Goal: Information Seeking & Learning: Learn about a topic

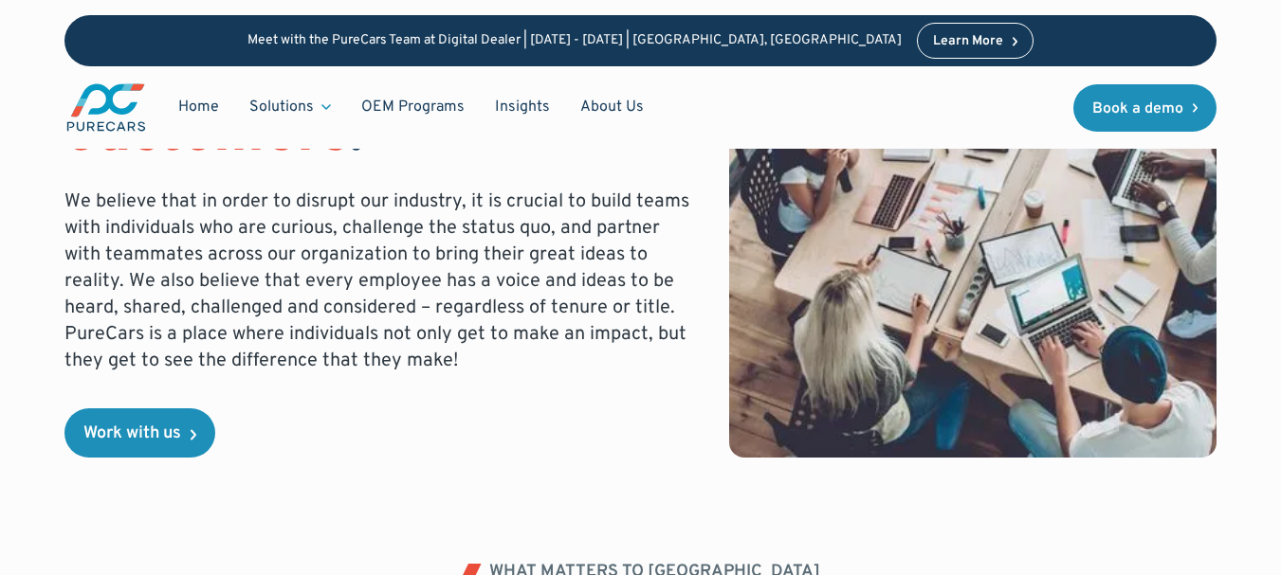
scroll to position [379, 0]
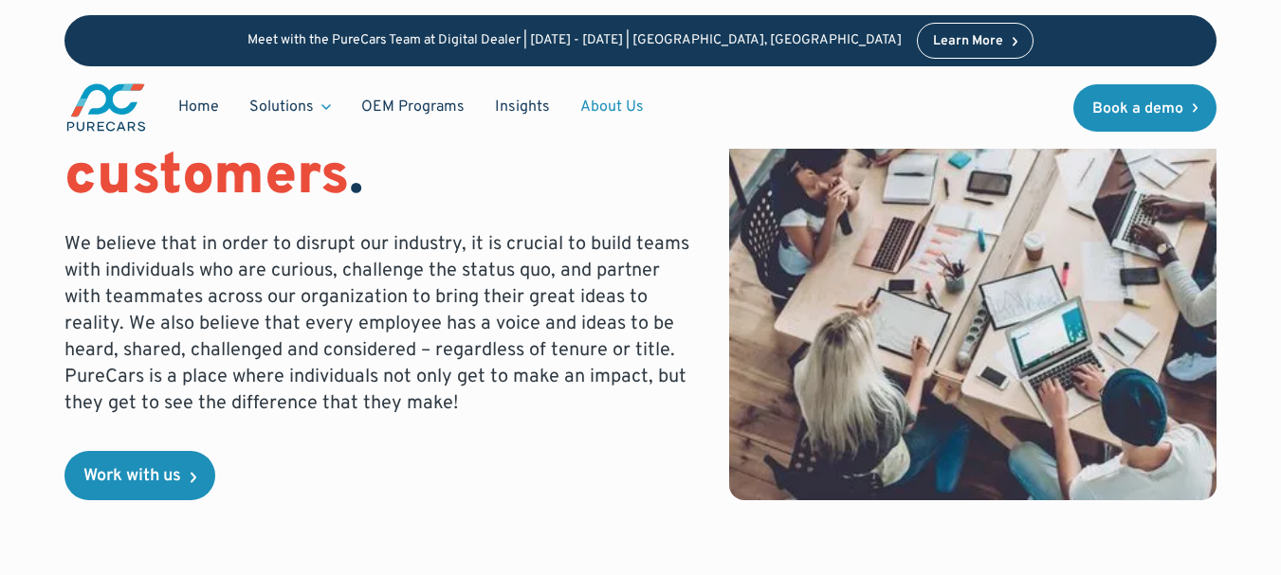
click at [613, 107] on link "About Us" at bounding box center [612, 107] width 94 height 36
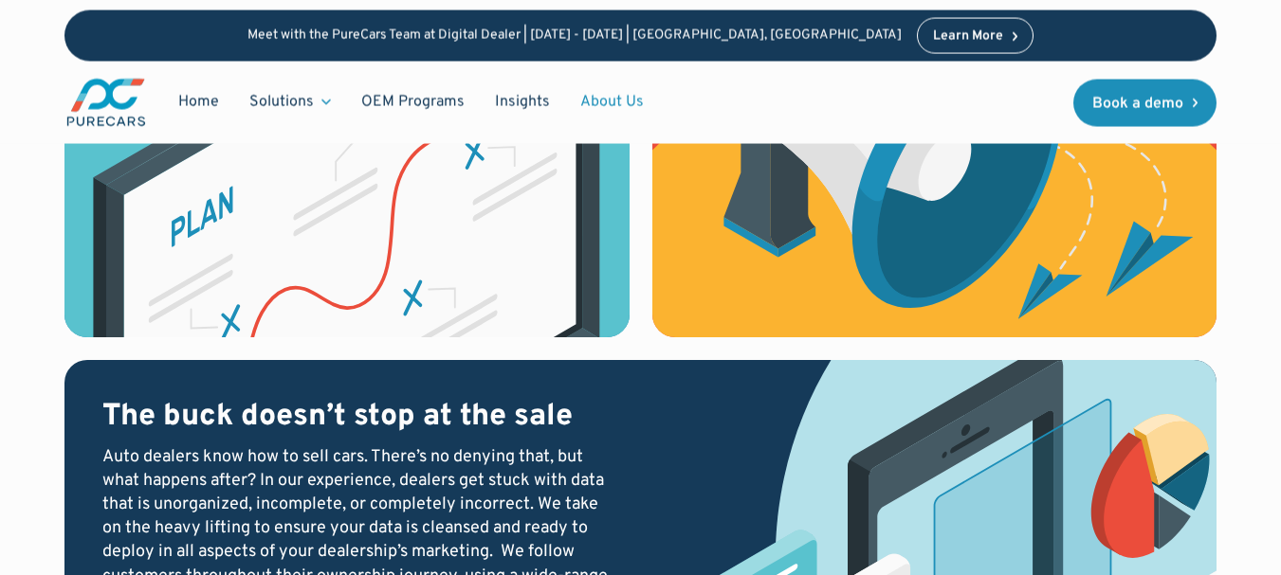
scroll to position [2361, 0]
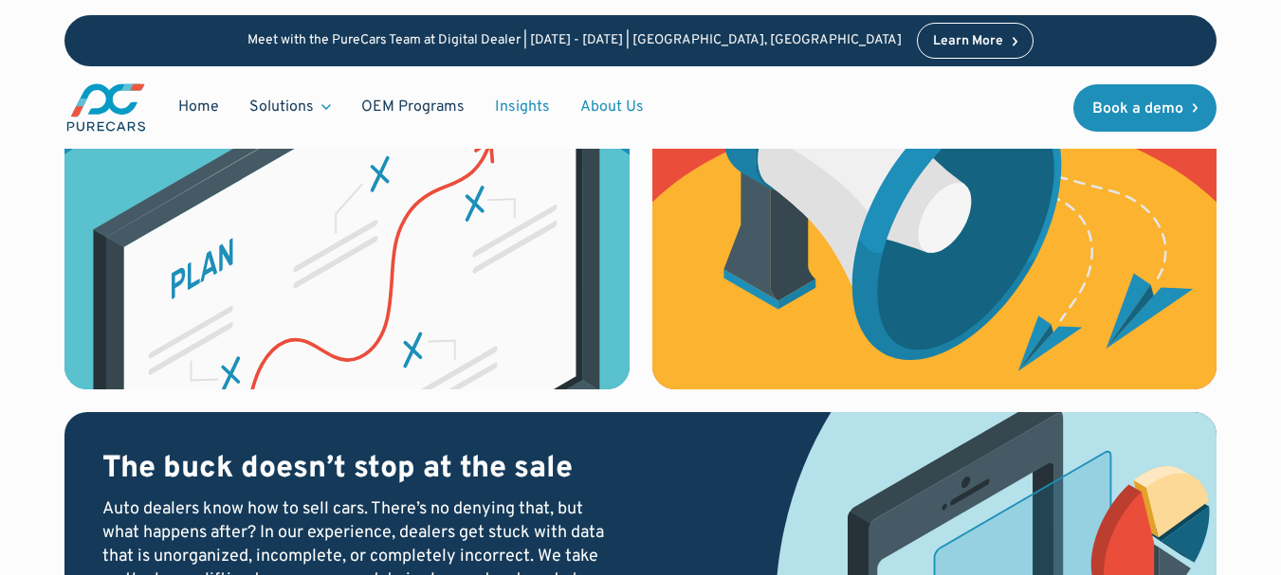
click at [515, 110] on link "Insights" at bounding box center [522, 107] width 85 height 36
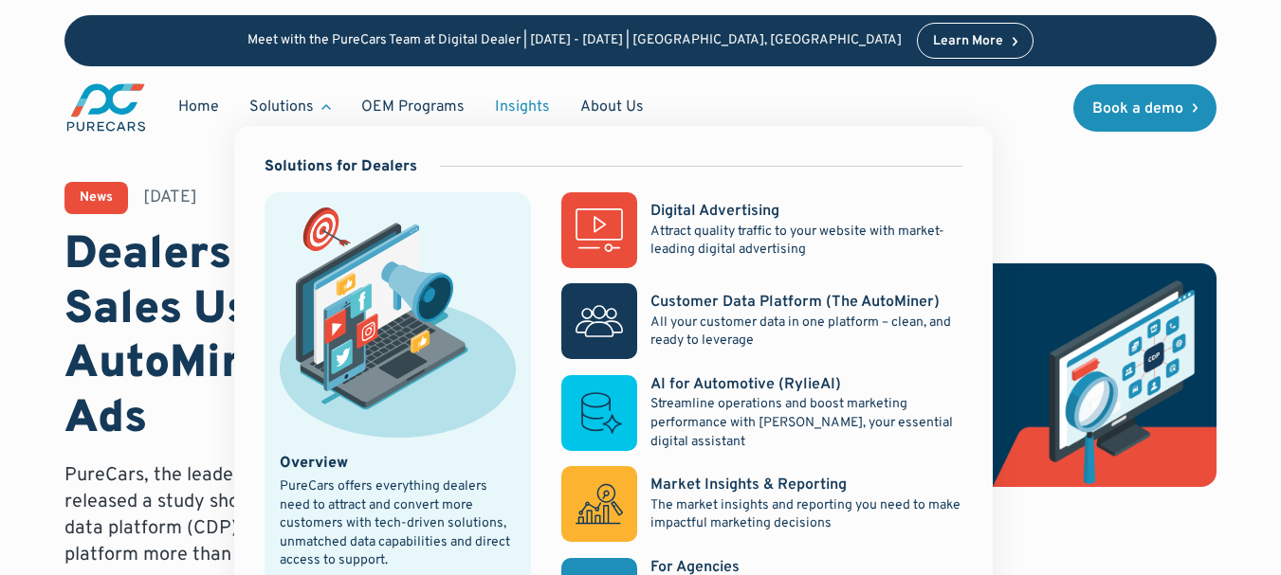
click at [301, 114] on div "Solutions" at bounding box center [281, 107] width 64 height 21
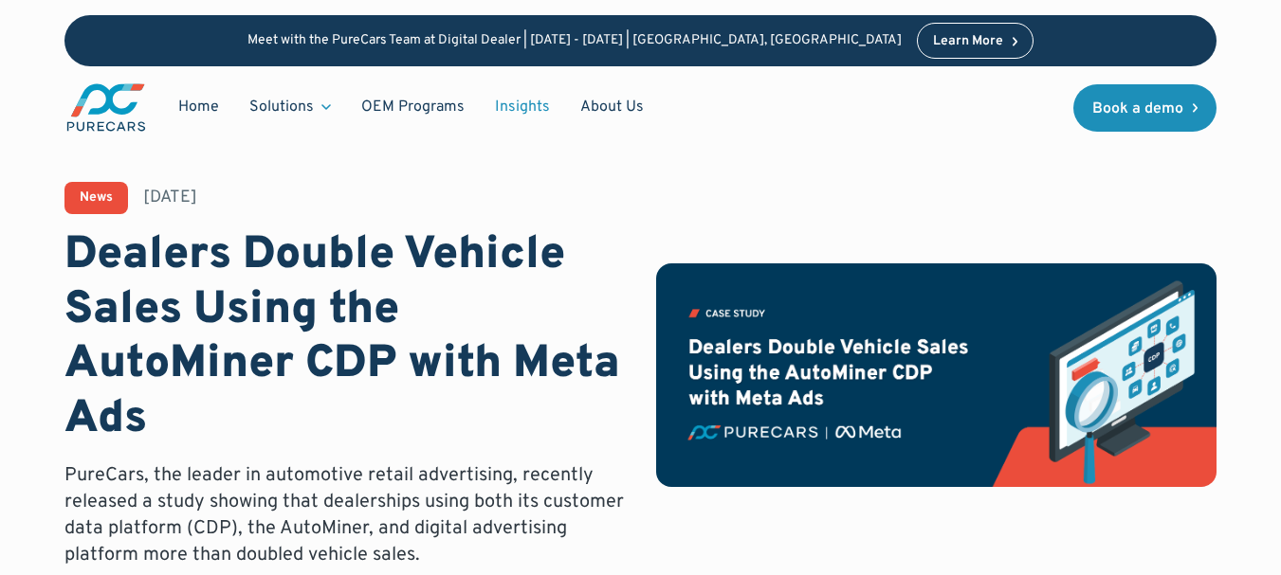
click at [303, 102] on div "Solutions" at bounding box center [281, 107] width 64 height 21
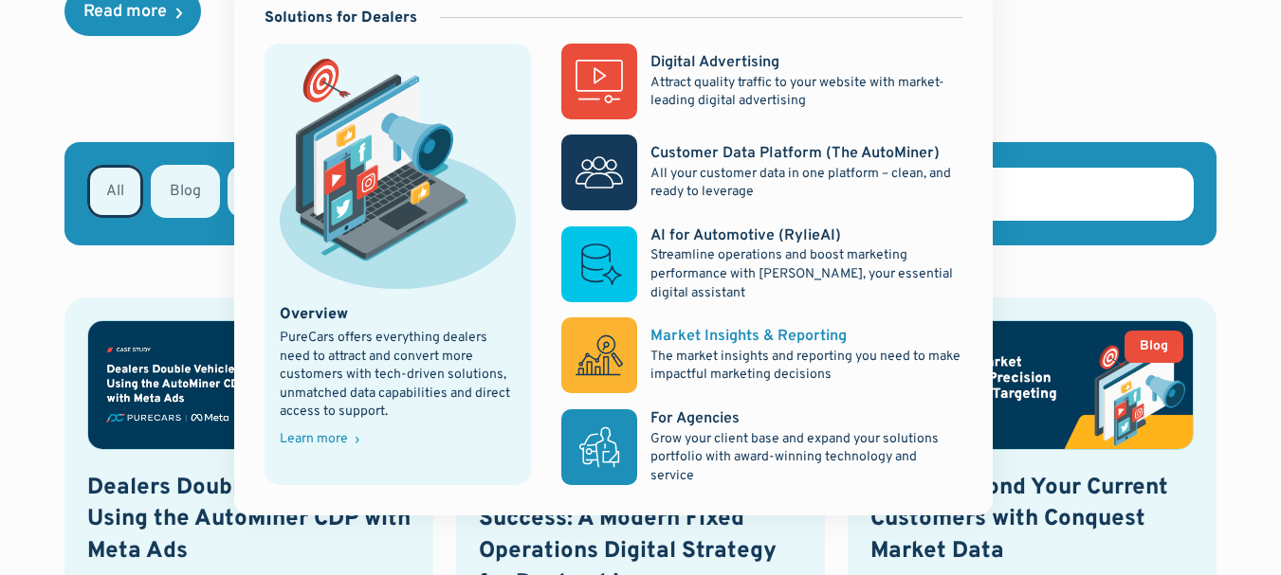
scroll to position [664, 0]
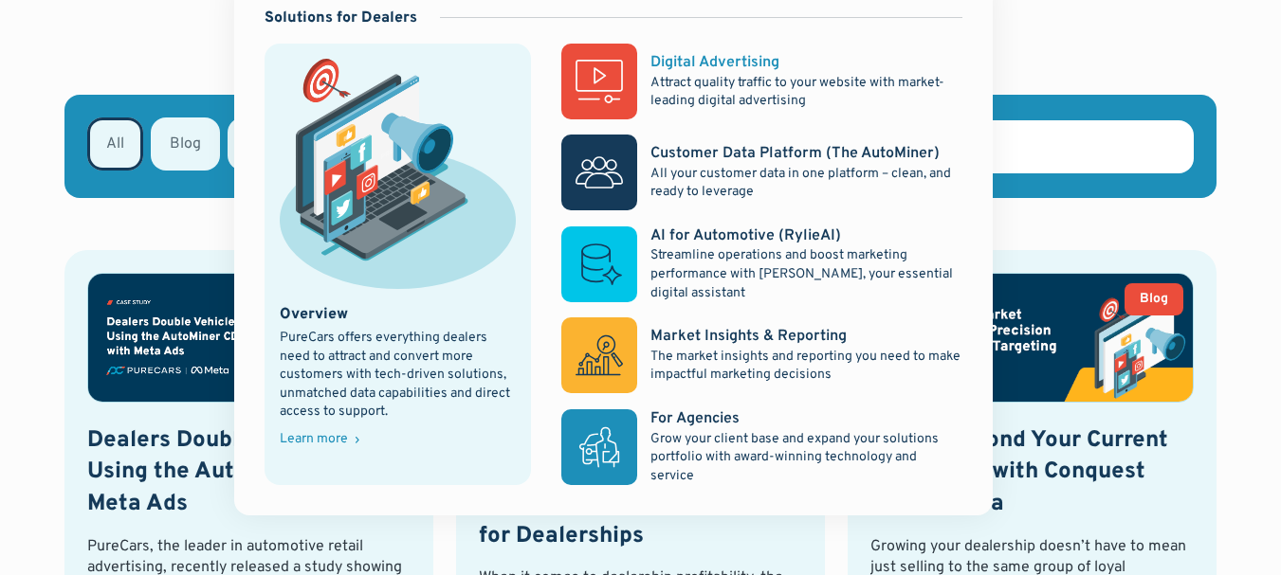
click at [682, 65] on div "Digital Advertising" at bounding box center [714, 62] width 129 height 21
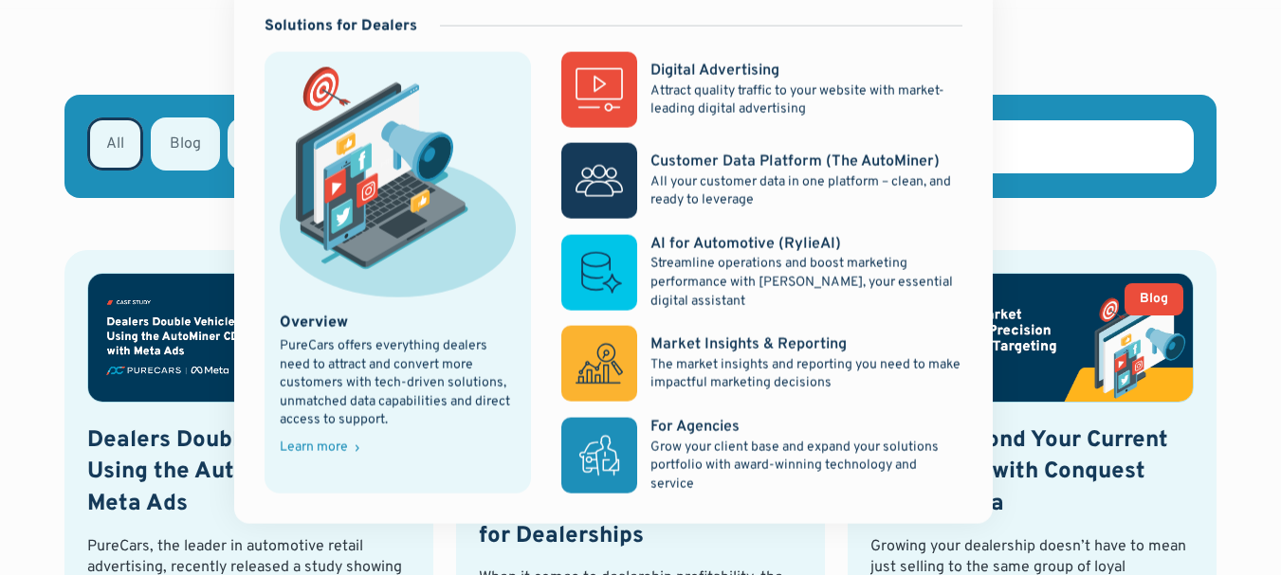
click at [264, 107] on link "Overview PureCars offers everything dealers need to attract and convert more cu…" at bounding box center [397, 273] width 267 height 442
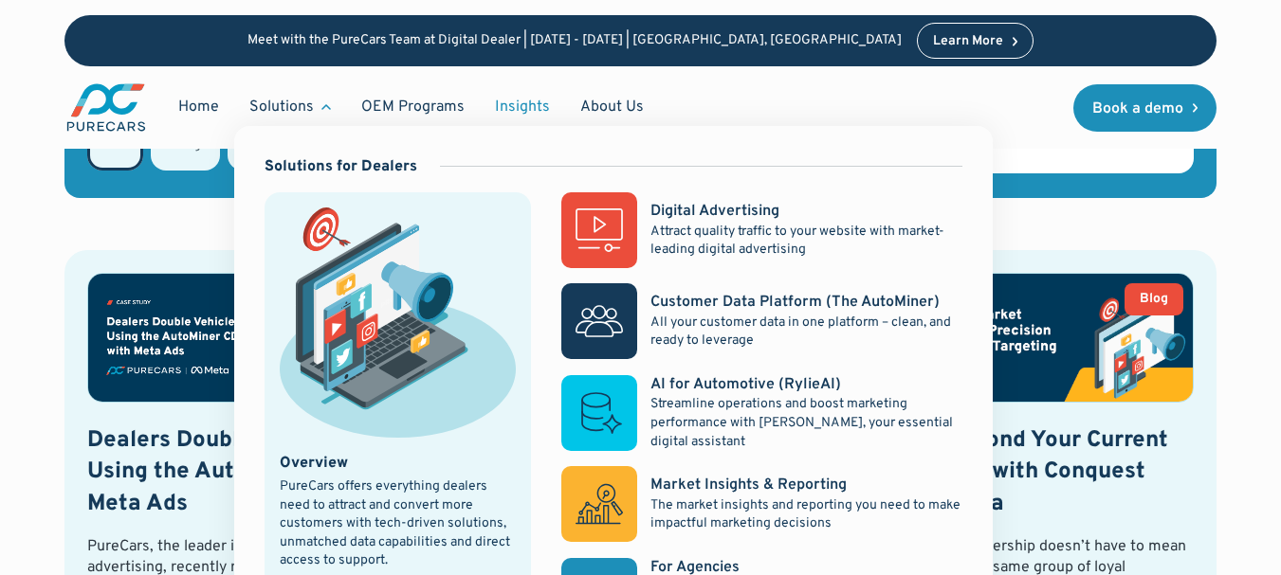
click at [287, 126] on nav "Solutions for Dealers Overview PureCars offers everything dealers need to attra…" at bounding box center [613, 395] width 758 height 539
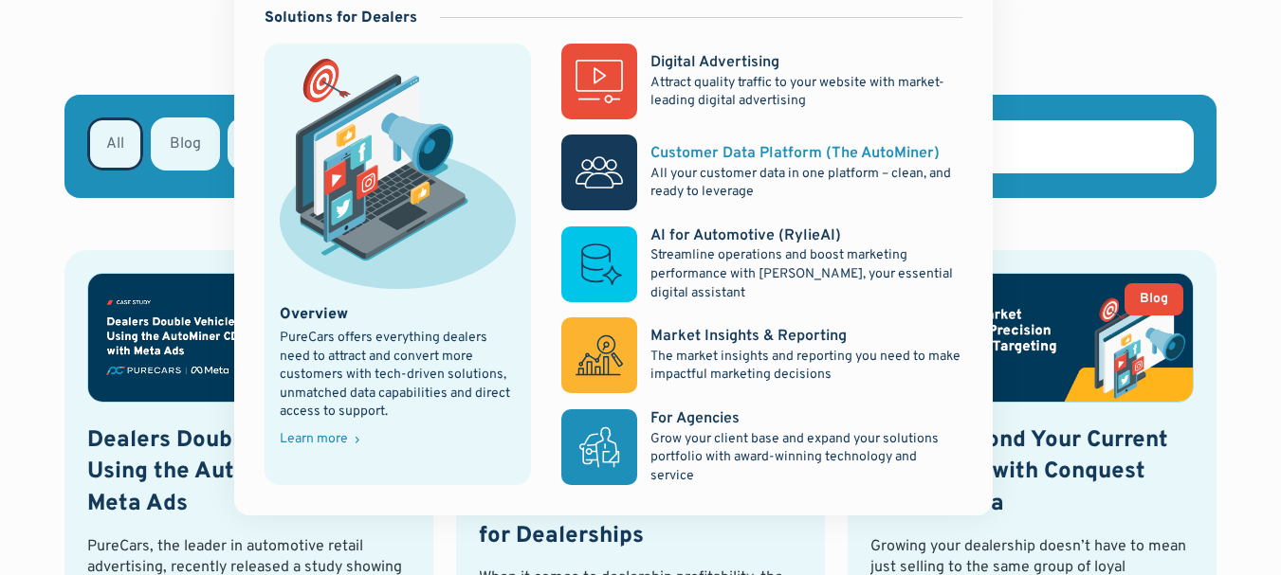
click at [718, 154] on div "Customer Data Platform (The AutoMiner)" at bounding box center [794, 153] width 289 height 21
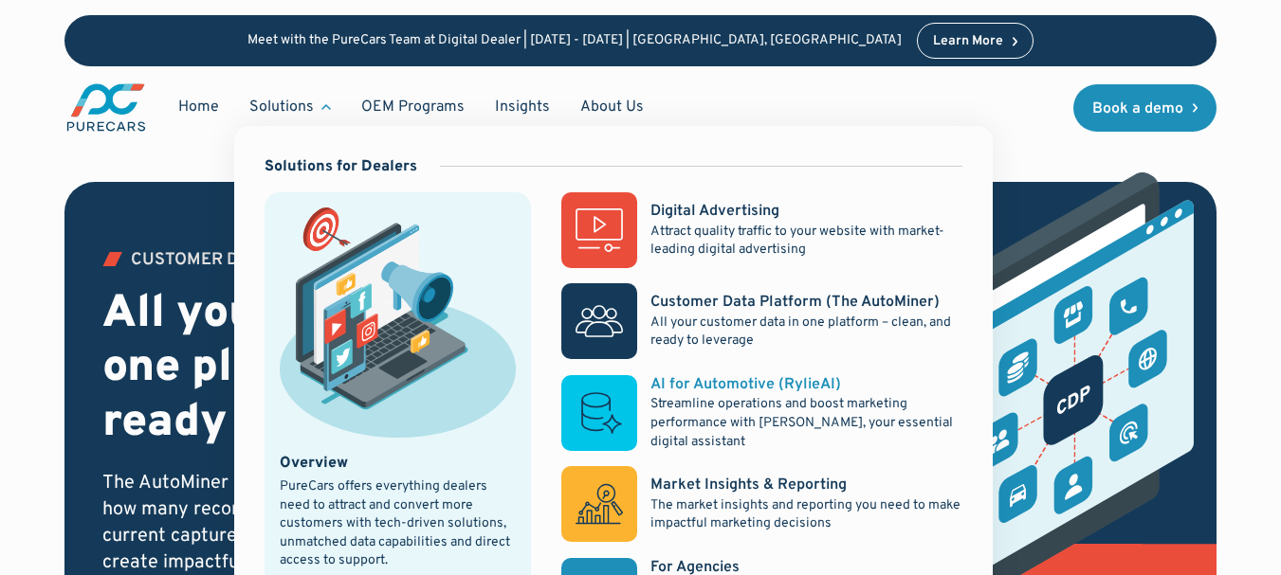
click at [743, 386] on div "AI for Automotive (RylieAI)" at bounding box center [745, 384] width 191 height 21
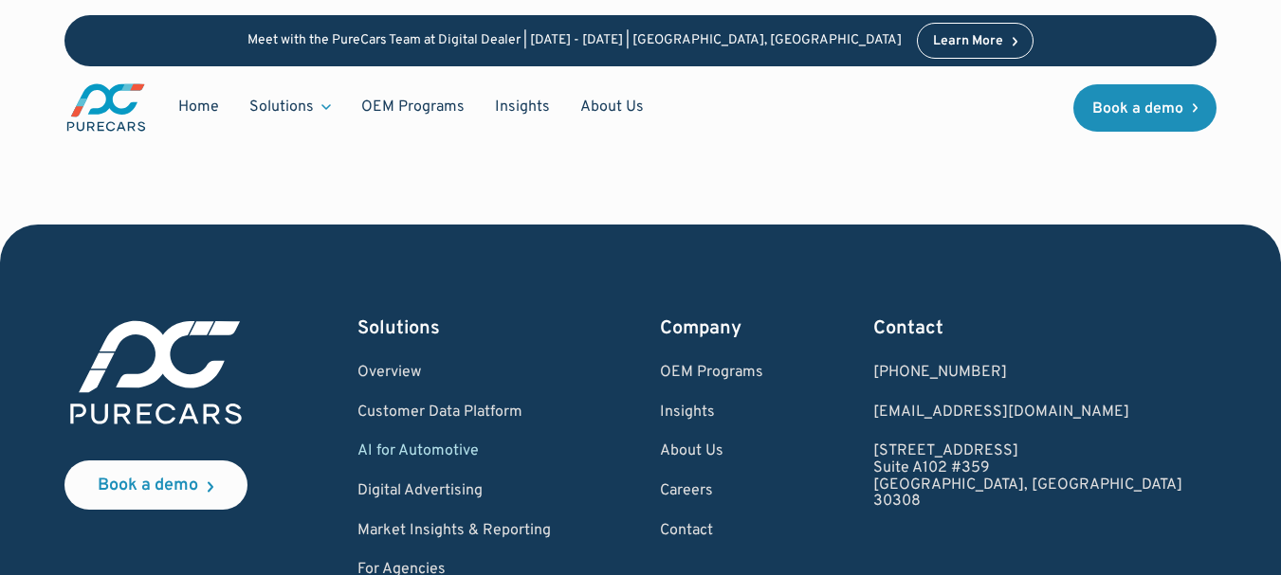
scroll to position [3982, 0]
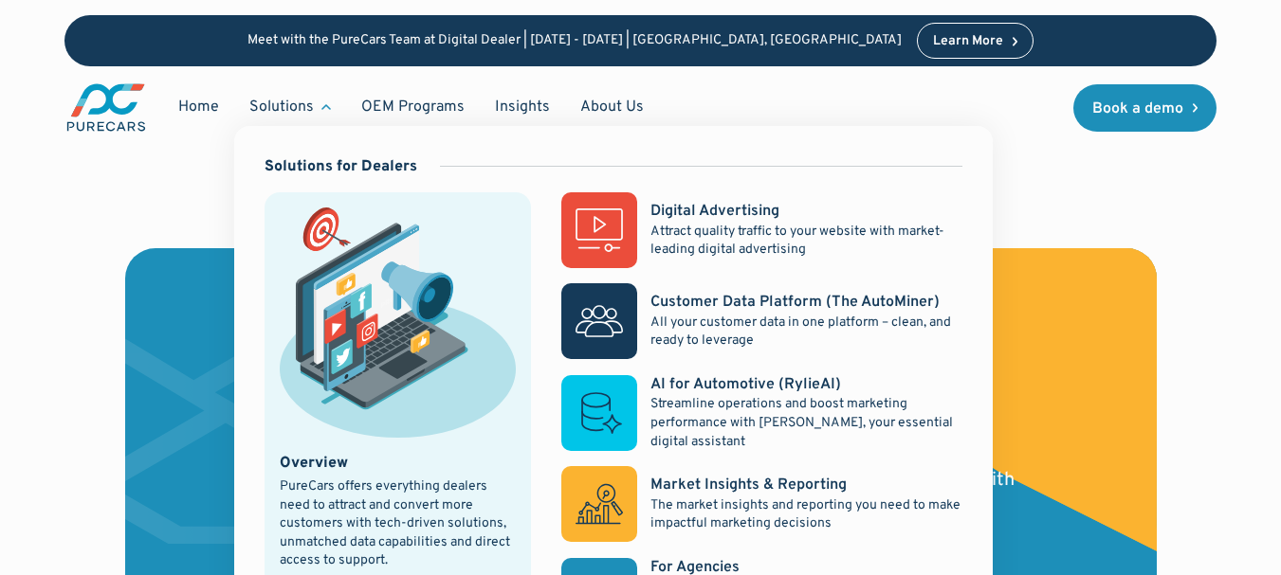
click at [294, 108] on div "Solutions" at bounding box center [281, 107] width 64 height 21
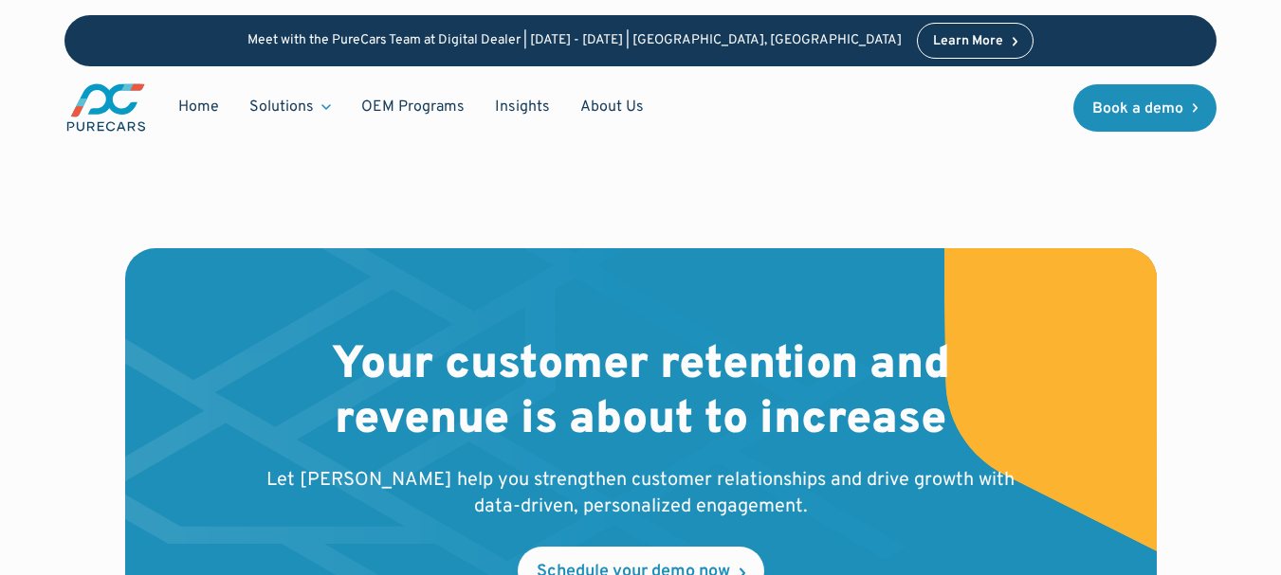
click at [294, 109] on div "Solutions" at bounding box center [281, 107] width 64 height 21
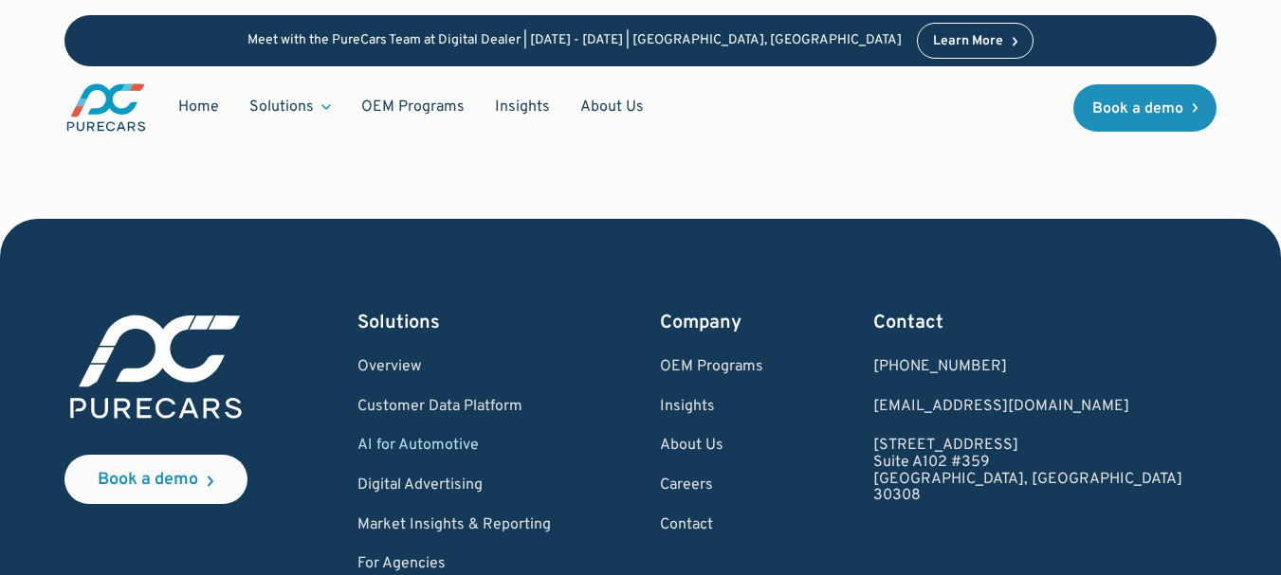
scroll to position [4645, 0]
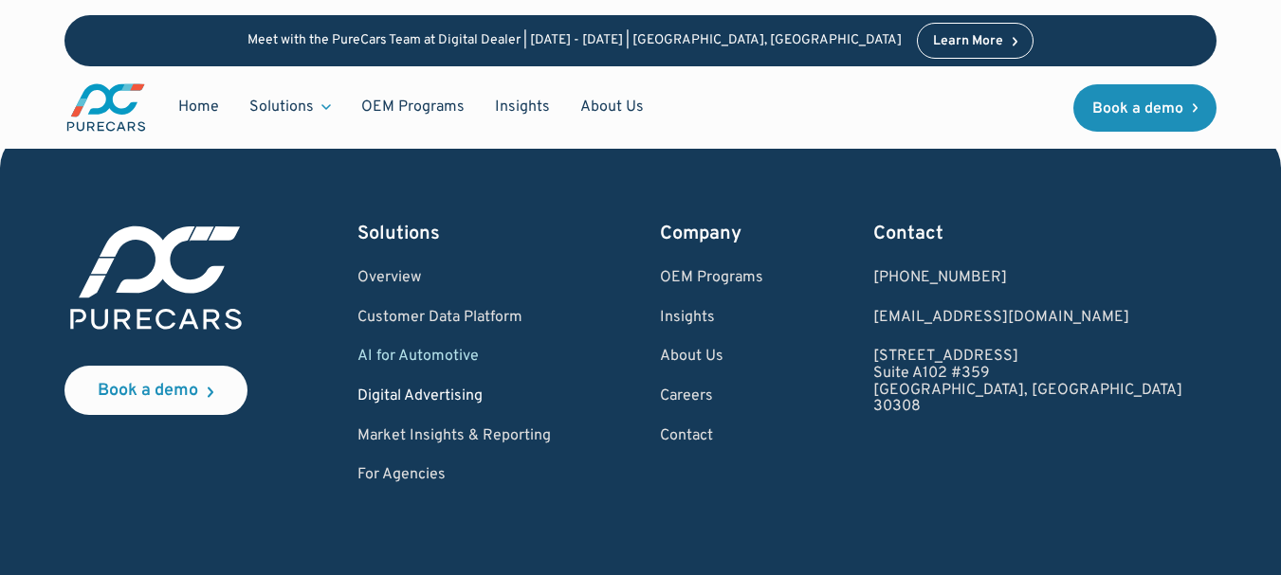
click at [452, 389] on link "Digital Advertising" at bounding box center [453, 397] width 193 height 17
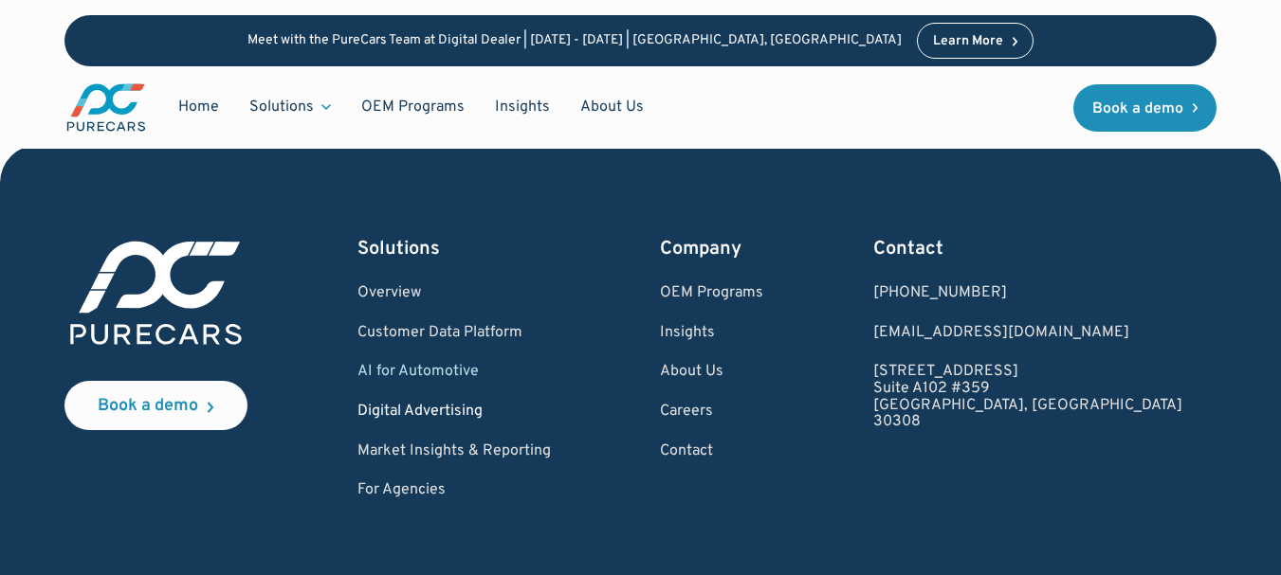
click at [452, 404] on link "Digital Advertising" at bounding box center [453, 412] width 193 height 17
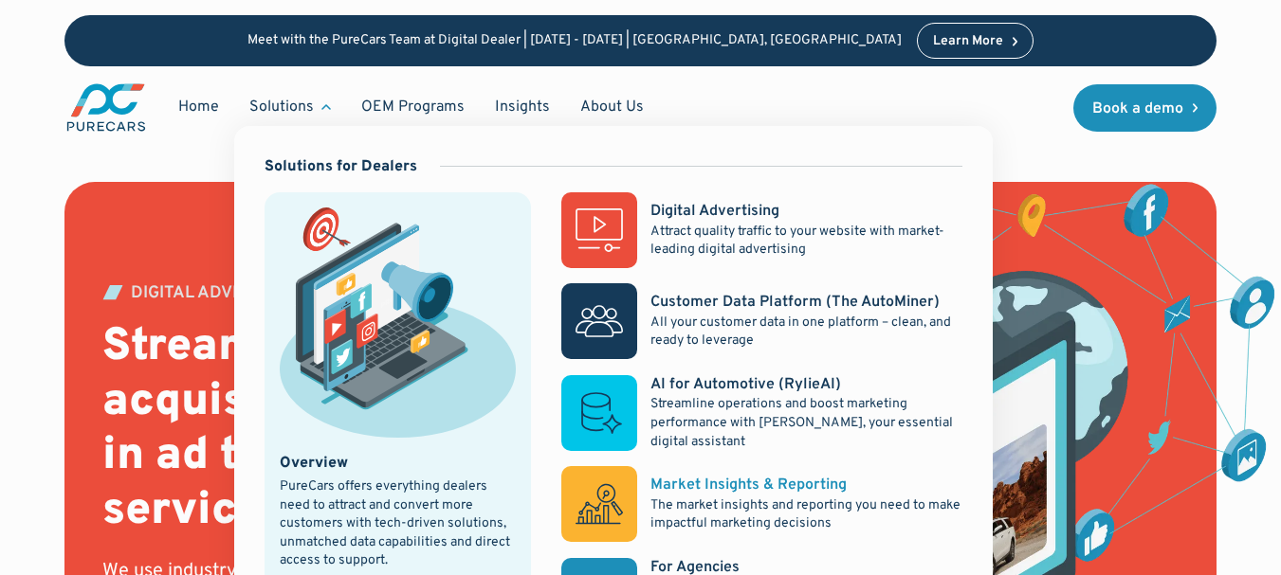
click at [719, 485] on div "Market Insights & Reporting" at bounding box center [748, 485] width 196 height 21
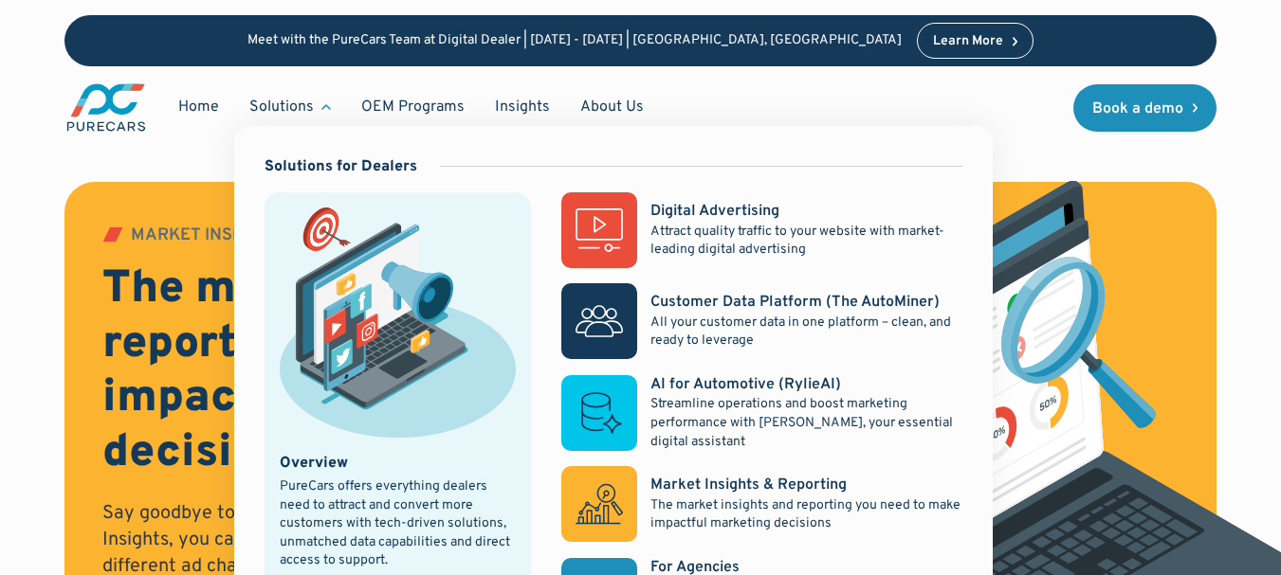
click at [269, 109] on div "Solutions" at bounding box center [281, 107] width 64 height 21
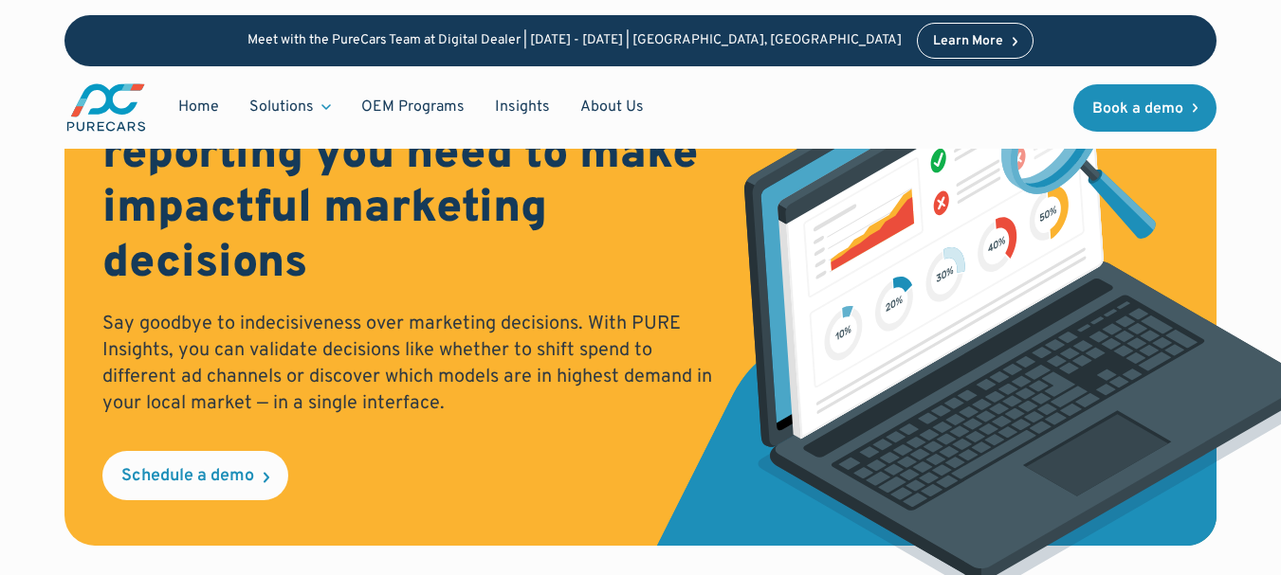
scroll to position [379, 0]
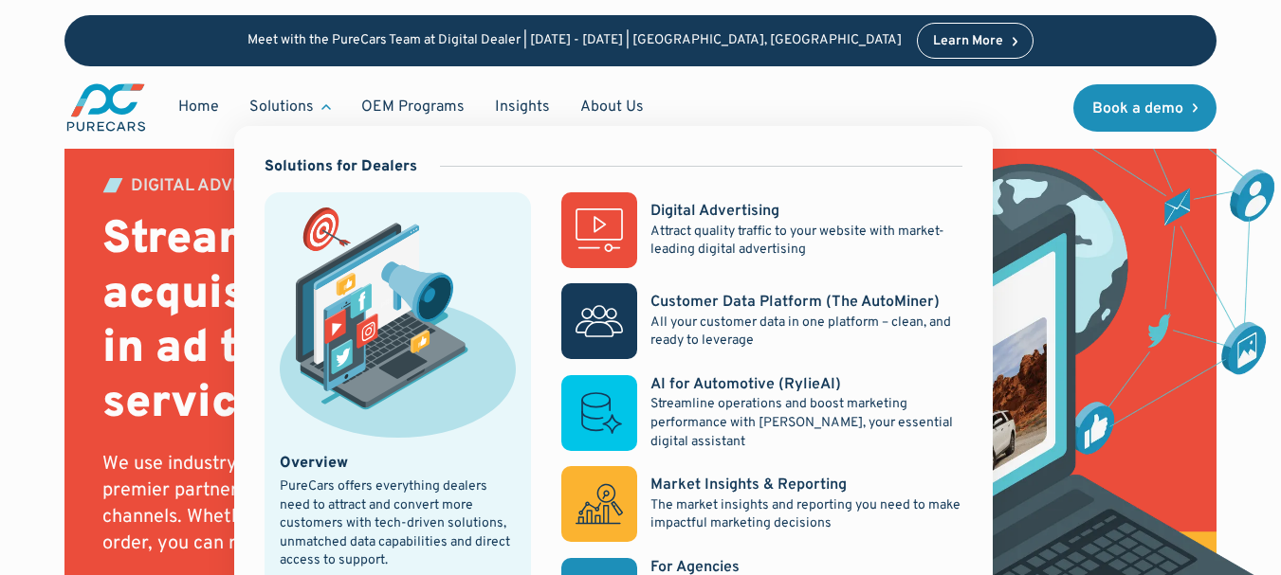
scroll to position [190, 0]
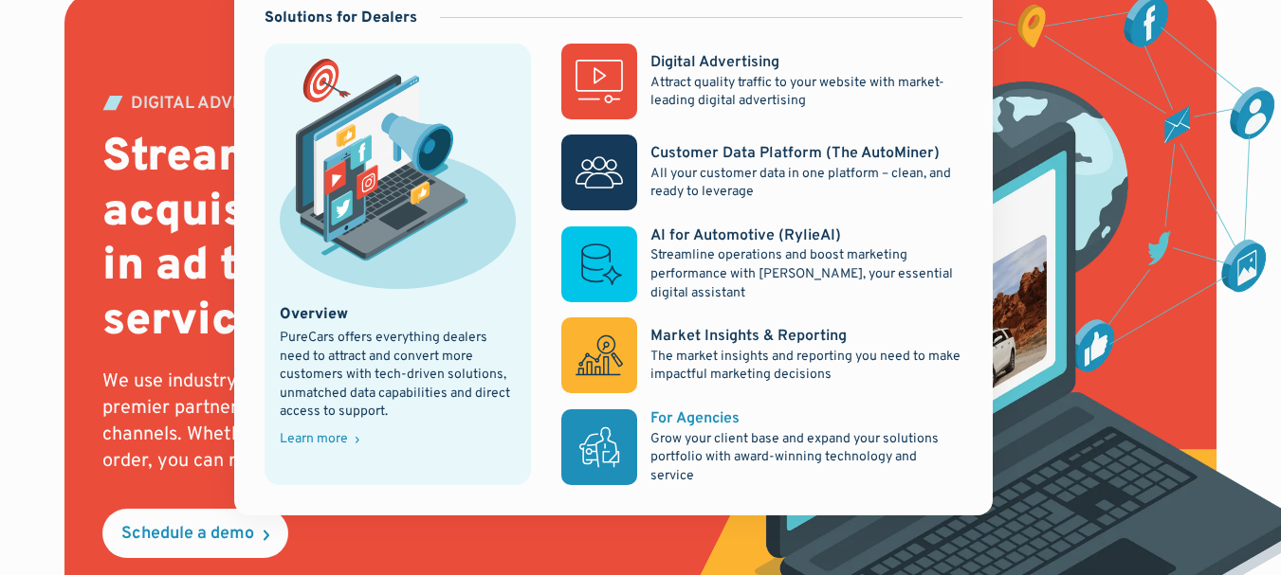
click at [595, 439] on rect at bounding box center [599, 448] width 76 height 76
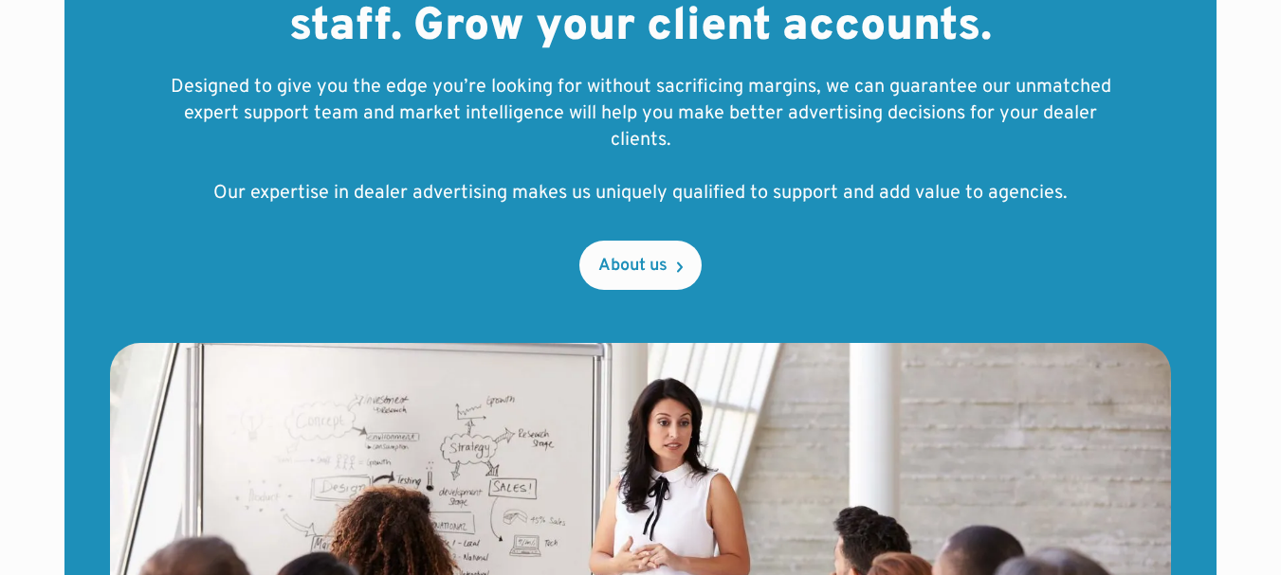
scroll to position [1041, 0]
